Goal: Navigation & Orientation: Find specific page/section

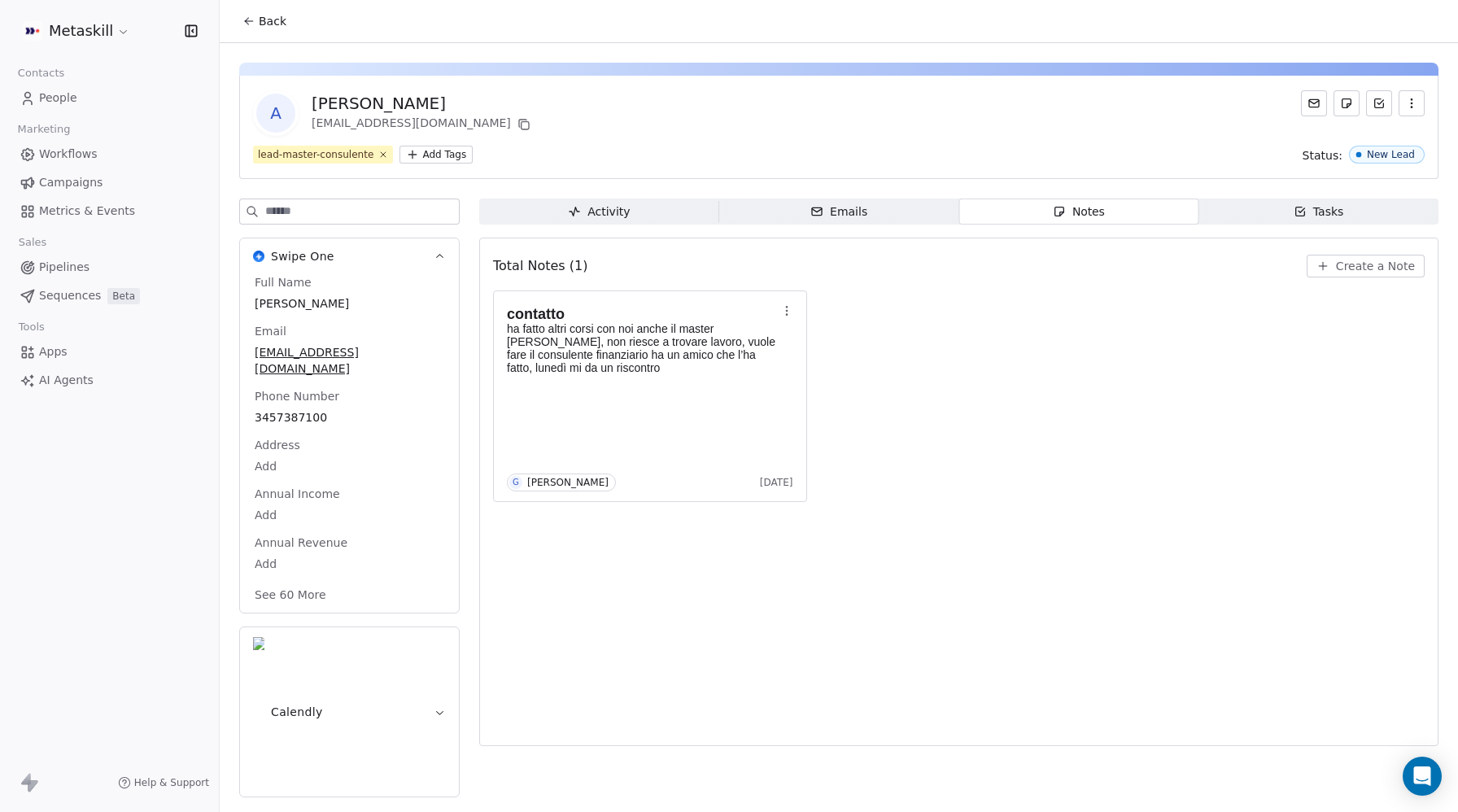
click at [44, 104] on span "People" at bounding box center [59, 98] width 38 height 17
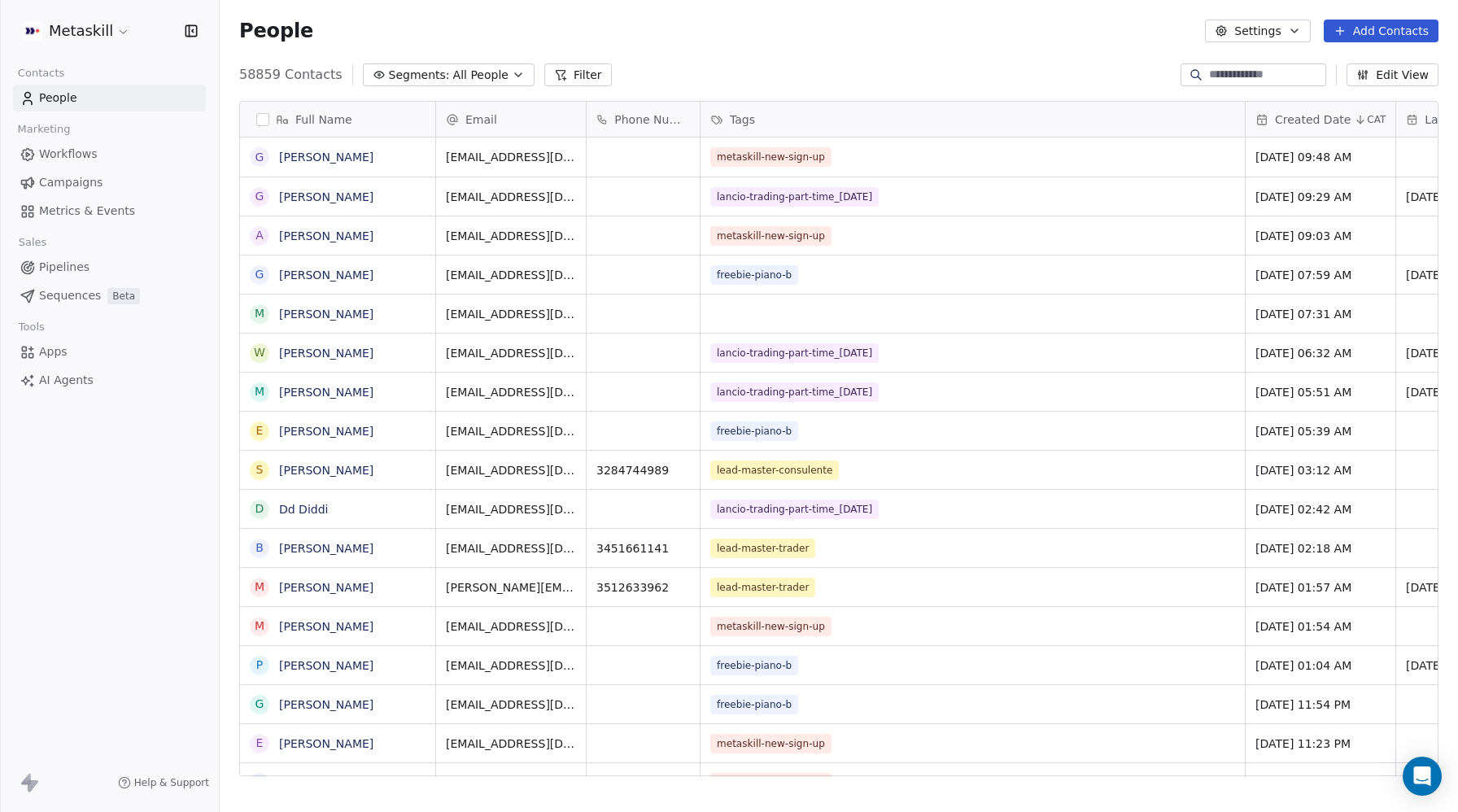
scroll to position [714, 1239]
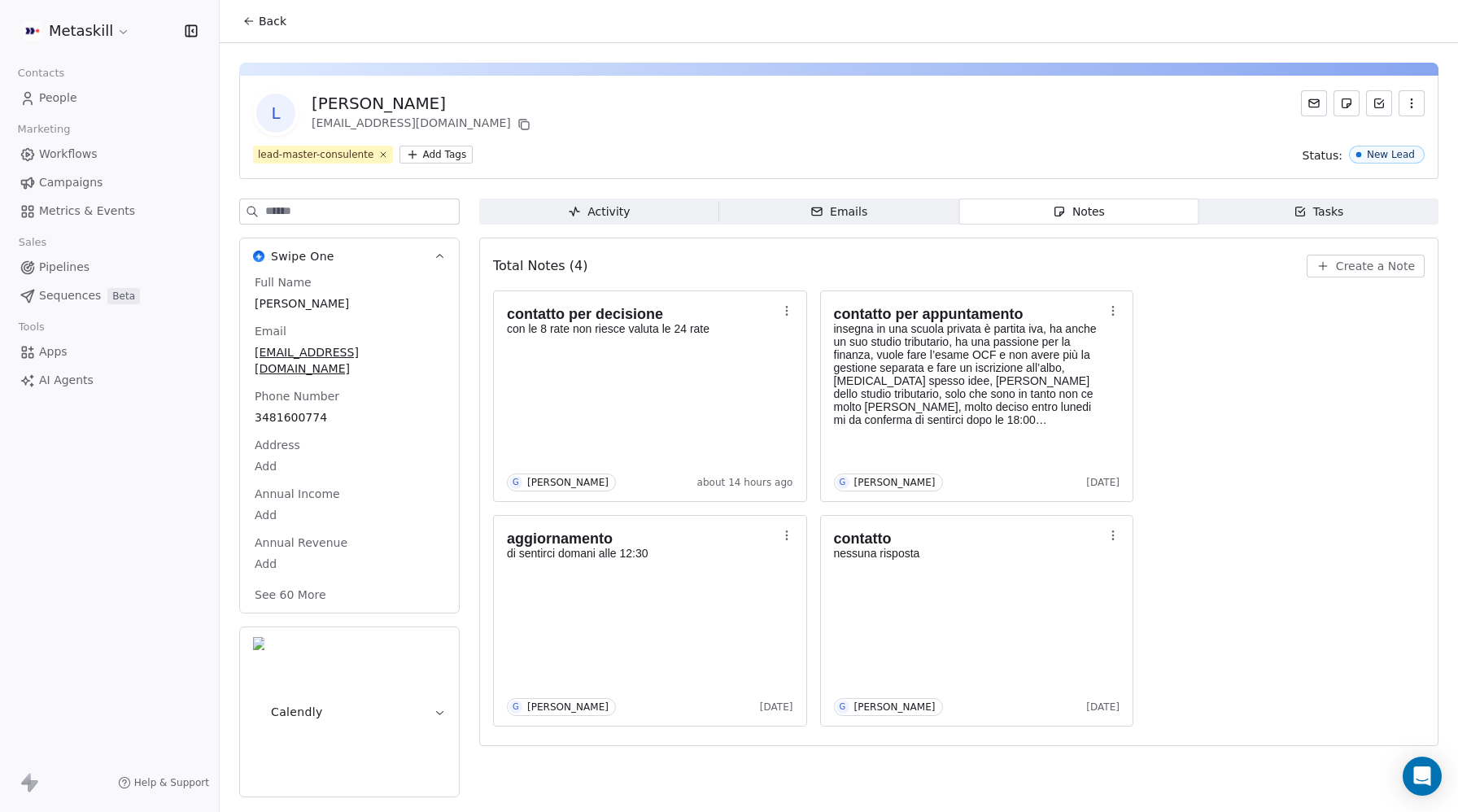
click at [86, 104] on link "People" at bounding box center [110, 98] width 193 height 27
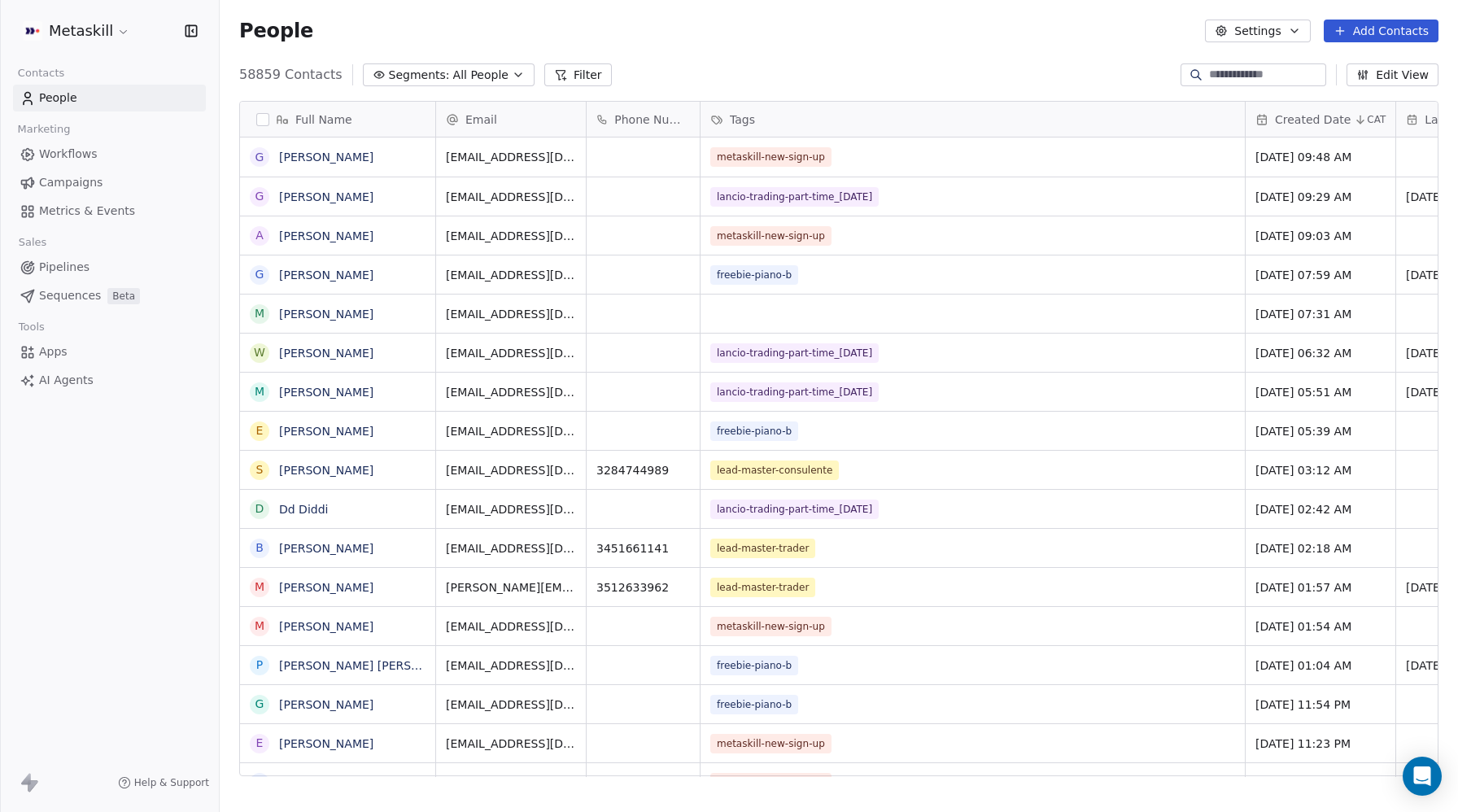
scroll to position [714, 1239]
